Goal: Check status

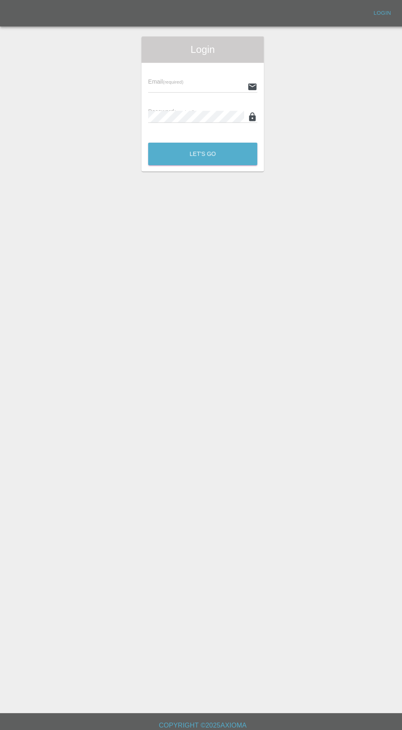
click at [164, 88] on input "text" at bounding box center [194, 86] width 95 height 12
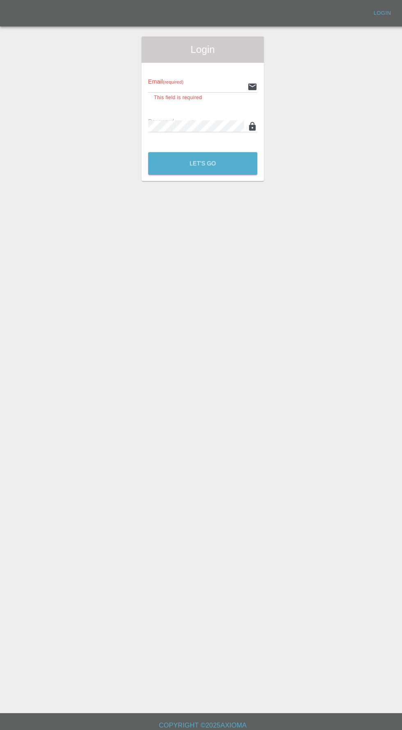
type input "[EMAIL_ADDRESS][DOMAIN_NAME]"
click at [147, 151] on button "Let's Go" at bounding box center [201, 162] width 108 height 23
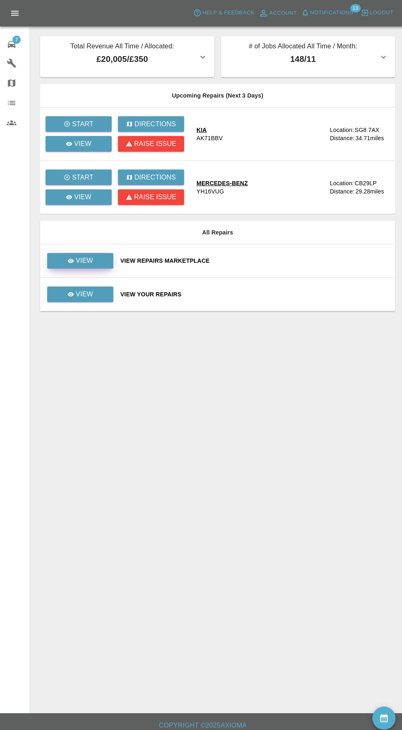
click at [79, 261] on p "View" at bounding box center [83, 259] width 17 height 10
